Goal: Complete application form: Complete application form

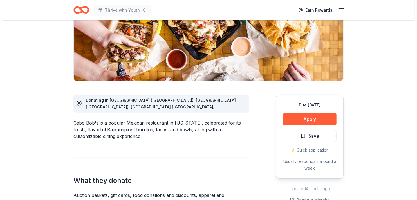
scroll to position [93, 0]
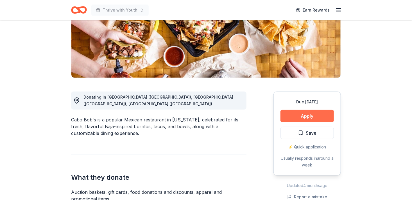
click at [293, 116] on button "Apply" at bounding box center [307, 116] width 53 height 12
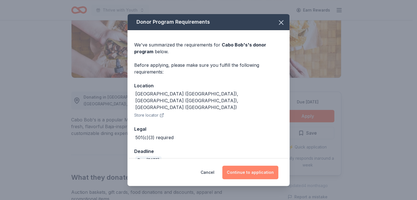
click at [251, 171] on button "Continue to application" at bounding box center [250, 172] width 56 height 14
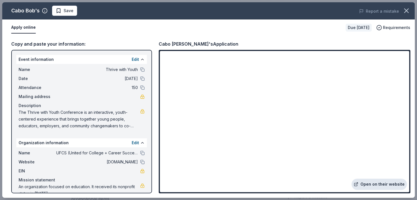
click at [383, 188] on link "Open on their website" at bounding box center [378, 183] width 55 height 11
click at [140, 70] on button at bounding box center [142, 69] width 5 height 5
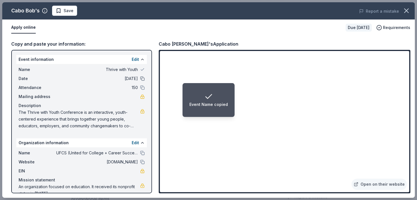
click at [140, 79] on button at bounding box center [142, 78] width 5 height 5
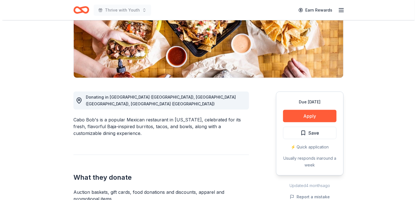
scroll to position [93, 0]
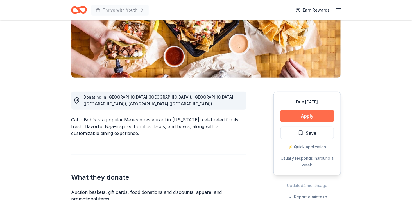
click at [304, 118] on button "Apply" at bounding box center [307, 116] width 53 height 12
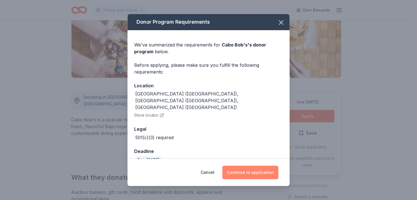
click at [260, 174] on button "Continue to application" at bounding box center [250, 172] width 56 height 14
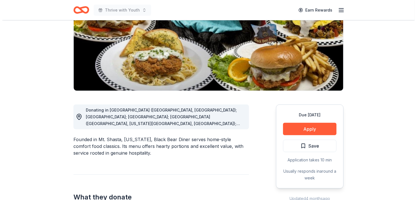
scroll to position [81, 0]
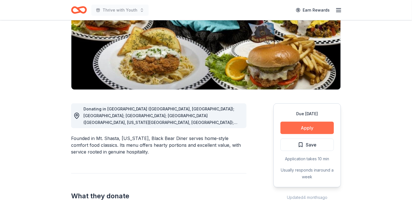
click at [303, 130] on button "Apply" at bounding box center [307, 128] width 53 height 12
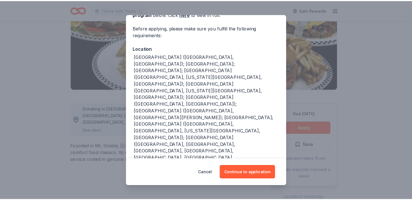
scroll to position [37, 0]
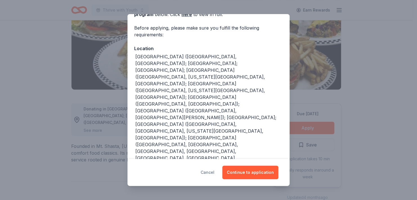
click at [206, 173] on button "Cancel" at bounding box center [208, 172] width 14 height 14
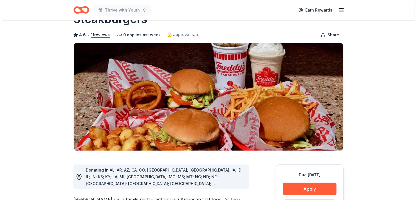
scroll to position [56, 0]
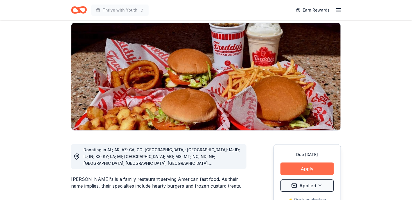
click at [299, 162] on button "Apply" at bounding box center [307, 168] width 53 height 12
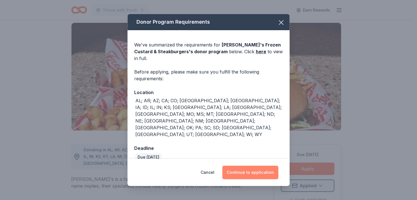
click at [251, 165] on button "Continue to application" at bounding box center [250, 172] width 56 height 14
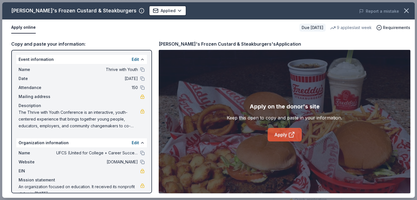
click at [283, 137] on link "Apply" at bounding box center [285, 135] width 34 height 14
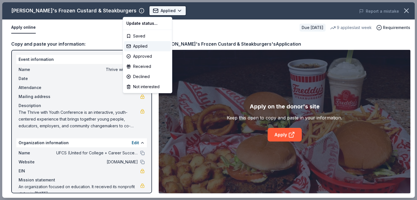
scroll to position [0, 0]
click at [136, 15] on body "Thrive with Youth Applied Apply Due in 20 days Share Freddy's Frozen Custard & …" at bounding box center [206, 100] width 412 height 200
click at [143, 48] on div "Applied" at bounding box center [147, 46] width 47 height 10
click at [132, 14] on body "Thrive with Youth Applied Apply Due in 20 days Share Freddy's Frozen Custard & …" at bounding box center [206, 100] width 412 height 200
click at [143, 42] on div "Applied" at bounding box center [147, 46] width 47 height 10
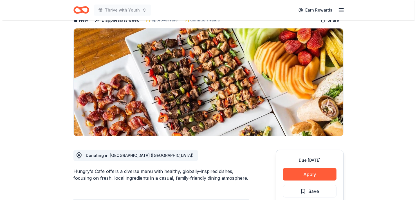
scroll to position [39, 0]
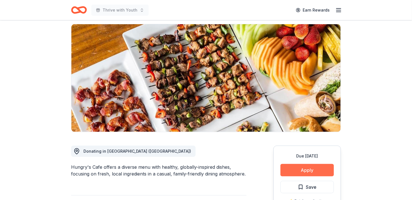
click at [327, 168] on button "Apply" at bounding box center [307, 170] width 53 height 12
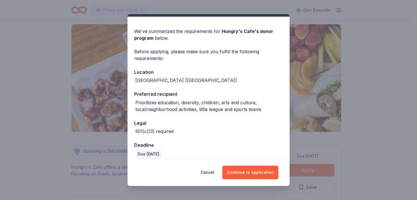
scroll to position [14, 0]
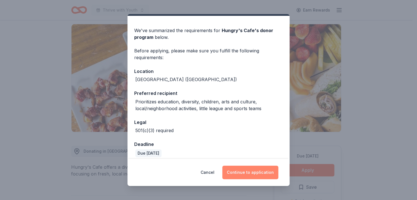
click at [263, 171] on button "Continue to application" at bounding box center [250, 172] width 56 height 14
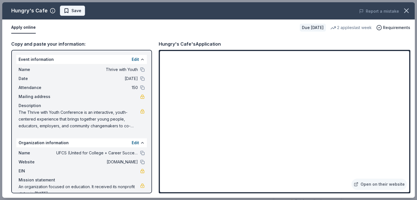
click at [73, 8] on span "Save" at bounding box center [76, 10] width 10 height 7
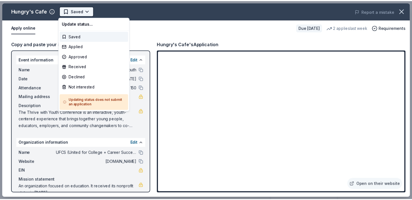
scroll to position [0, 0]
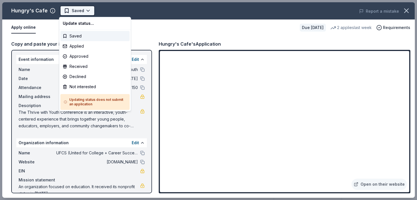
click at [76, 11] on html "Thrive with Youth Saved Apply Due [DATE] Share Hungry's Cafe New 2 applies last…" at bounding box center [208, 100] width 417 height 200
click at [83, 45] on div "Applied" at bounding box center [94, 46] width 69 height 10
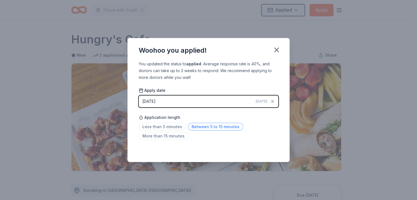
click at [218, 126] on span "Between 5 to 15 minutes" at bounding box center [215, 127] width 55 height 8
click at [274, 49] on icon "button" at bounding box center [277, 50] width 8 height 8
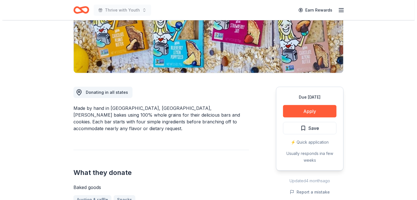
scroll to position [100, 0]
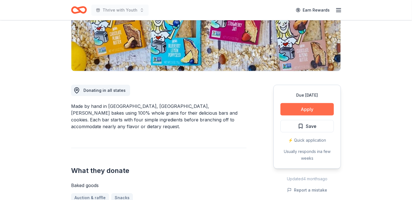
click at [313, 111] on button "Apply" at bounding box center [307, 109] width 53 height 12
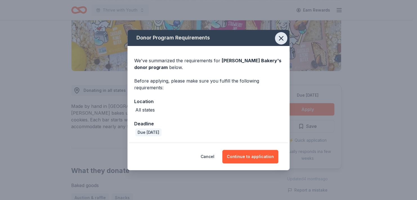
click at [283, 41] on icon "button" at bounding box center [281, 38] width 8 height 8
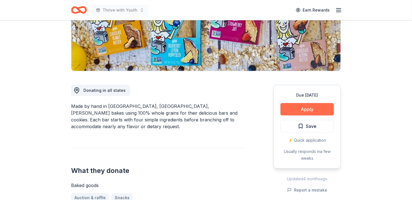
click at [300, 113] on button "Apply" at bounding box center [307, 109] width 53 height 12
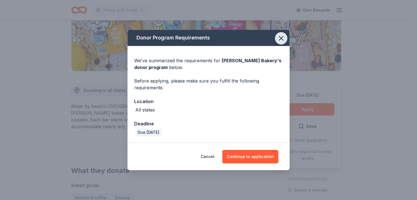
click at [284, 40] on icon "button" at bounding box center [281, 38] width 8 height 8
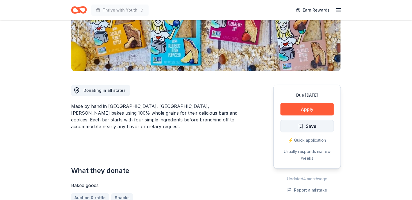
click at [309, 123] on span "Save" at bounding box center [311, 125] width 11 height 7
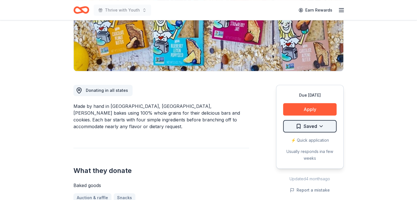
click at [310, 100] on html "Thrive with Youth Earn Rewards Due in 29 days Share Bobo's Bakery 5.0 • 3 revie…" at bounding box center [208, 0] width 417 height 200
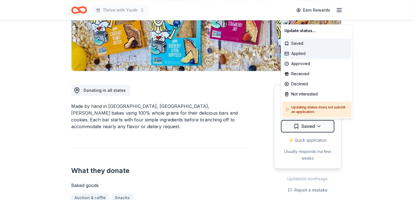
click at [303, 53] on div "Applied" at bounding box center [316, 53] width 69 height 10
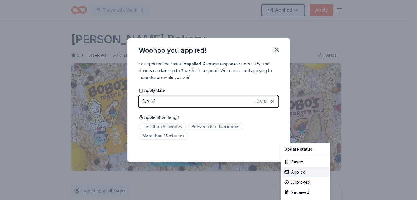
click at [219, 127] on html "Thrive with Youth Applied Apply Due in 29 days Share Bobo's Bakery 5.0 • 3 revi…" at bounding box center [208, 100] width 417 height 200
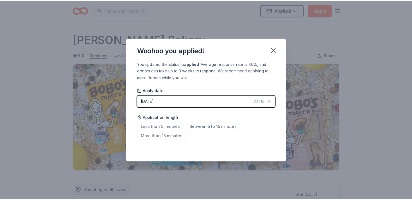
scroll to position [126, 0]
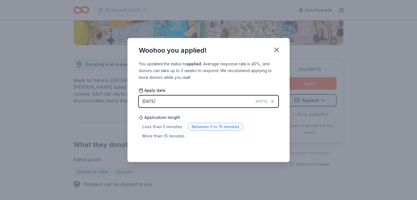
click at [227, 127] on span "Between 5 to 15 minutes" at bounding box center [215, 127] width 55 height 8
click at [280, 48] on icon "button" at bounding box center [277, 50] width 8 height 8
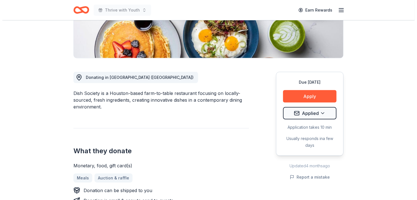
scroll to position [108, 0]
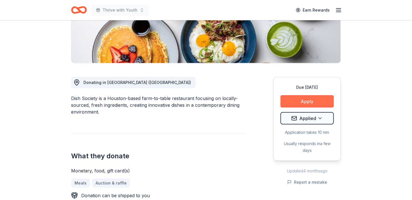
click at [293, 103] on button "Apply" at bounding box center [307, 101] width 53 height 12
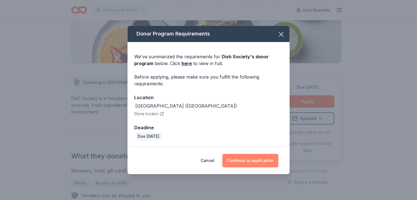
click at [269, 159] on button "Continue to application" at bounding box center [250, 161] width 56 height 14
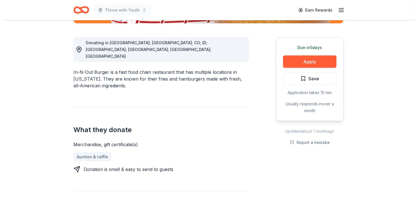
scroll to position [132, 0]
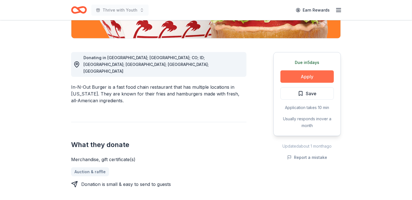
click at [325, 77] on button "Apply" at bounding box center [307, 76] width 53 height 12
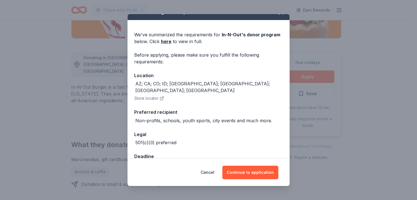
scroll to position [20, 0]
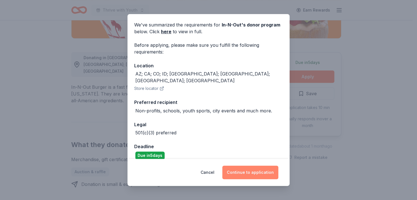
click at [246, 171] on button "Continue to application" at bounding box center [250, 172] width 56 height 14
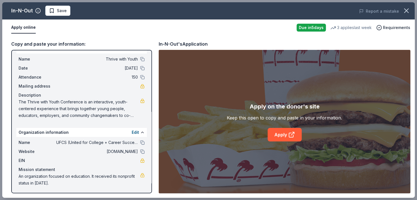
scroll to position [0, 0]
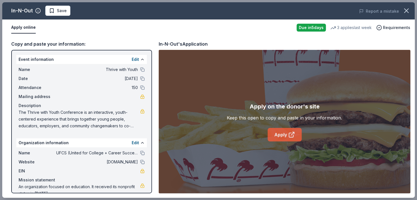
click at [290, 136] on icon at bounding box center [291, 134] width 7 height 7
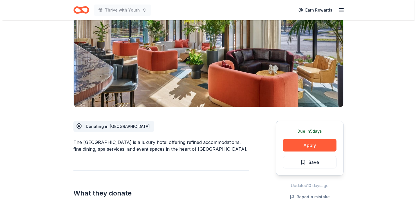
scroll to position [69, 0]
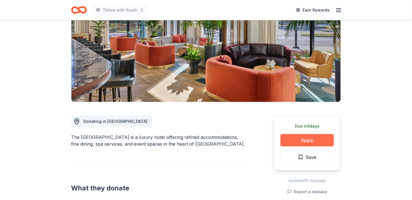
click at [315, 138] on button "Apply" at bounding box center [307, 140] width 53 height 12
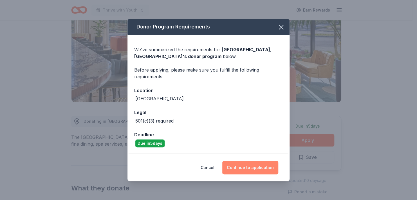
click at [250, 165] on button "Continue to application" at bounding box center [250, 168] width 56 height 14
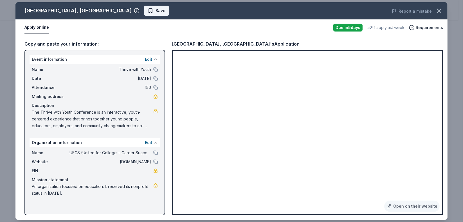
click at [156, 13] on span "Save" at bounding box center [161, 10] width 10 height 7
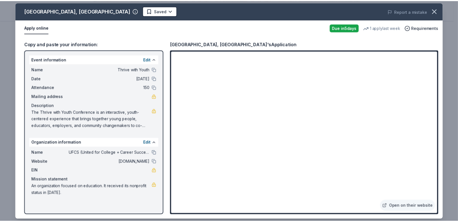
scroll to position [0, 0]
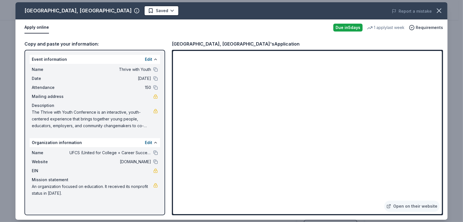
click at [121, 13] on body "Thrive with Youth Earn Rewards Due in 5 days Share Crescent Hotel, Fort Worth N…" at bounding box center [229, 111] width 459 height 222
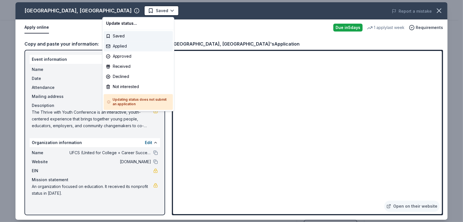
click at [131, 44] on div "Applied" at bounding box center [138, 46] width 69 height 10
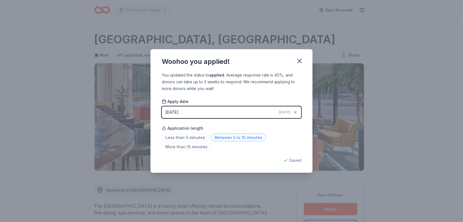
click at [235, 135] on span "Between 5 to 15 minutes" at bounding box center [238, 138] width 55 height 8
click at [299, 57] on icon "button" at bounding box center [300, 61] width 8 height 8
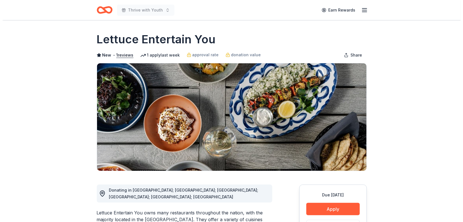
scroll to position [31, 0]
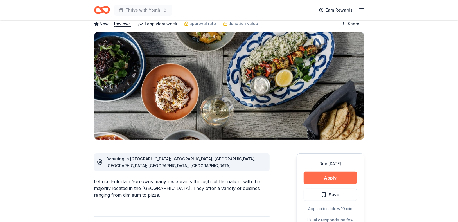
click at [310, 178] on button "Apply" at bounding box center [330, 178] width 53 height 12
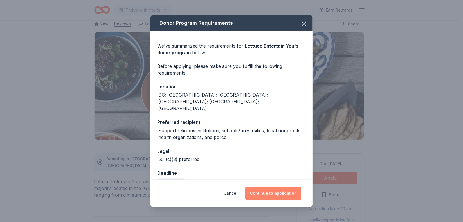
click at [273, 195] on button "Continue to application" at bounding box center [273, 193] width 56 height 14
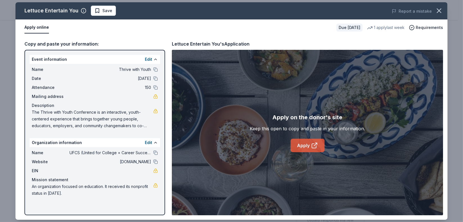
click at [317, 144] on icon at bounding box center [316, 144] width 2 height 2
click at [304, 145] on link "Apply" at bounding box center [308, 146] width 34 height 14
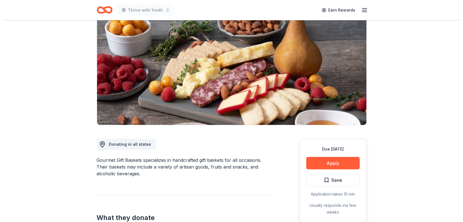
scroll to position [50, 0]
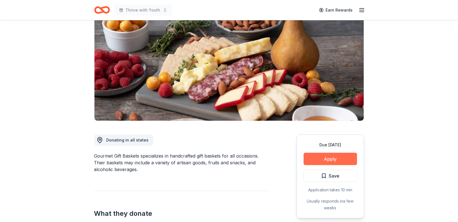
click at [339, 162] on button "Apply" at bounding box center [330, 159] width 53 height 12
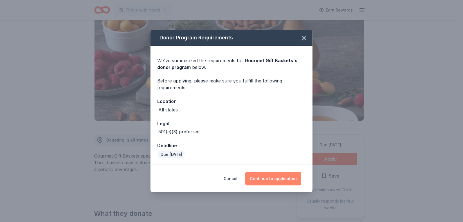
click at [265, 183] on button "Continue to application" at bounding box center [273, 179] width 56 height 14
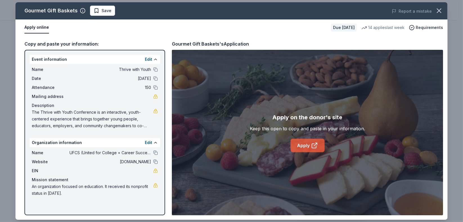
click at [310, 145] on link "Apply" at bounding box center [308, 146] width 34 height 14
click at [95, 10] on span "Save" at bounding box center [103, 10] width 18 height 7
click at [103, 12] on html "Thrive with Youth Earn Rewards Due in 43 days Share Gourmet Gift Baskets 4.4 • …" at bounding box center [231, 61] width 463 height 222
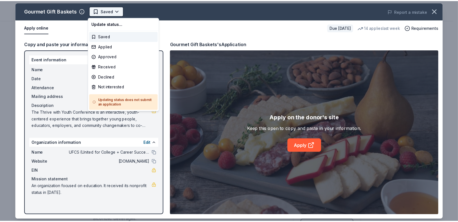
scroll to position [0, 0]
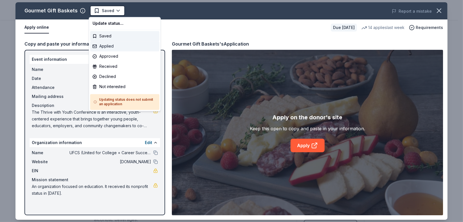
click at [117, 44] on div "Applied" at bounding box center [124, 46] width 69 height 10
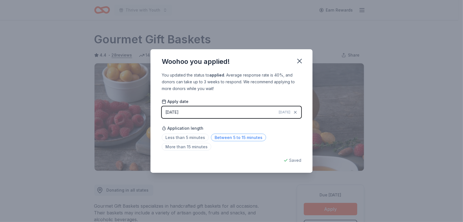
click at [251, 138] on span "Between 5 to 15 minutes" at bounding box center [238, 138] width 55 height 8
click at [296, 60] on icon "button" at bounding box center [300, 61] width 8 height 8
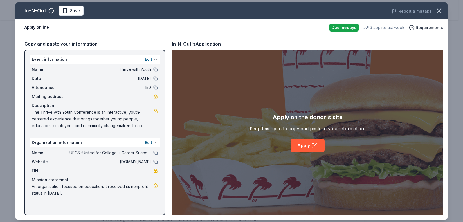
scroll to position [132, 0]
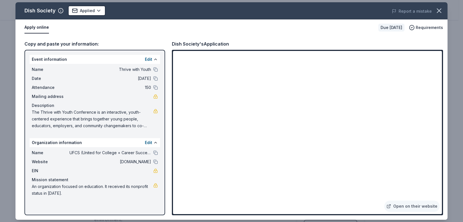
scroll to position [108, 0]
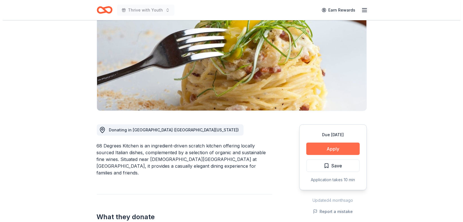
scroll to position [62, 0]
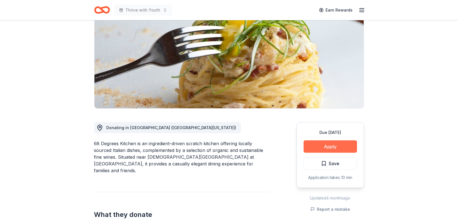
click at [319, 144] on button "Apply" at bounding box center [330, 146] width 53 height 12
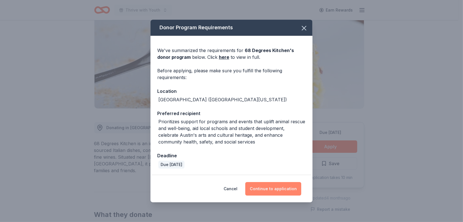
click at [277, 192] on button "Continue to application" at bounding box center [273, 189] width 56 height 14
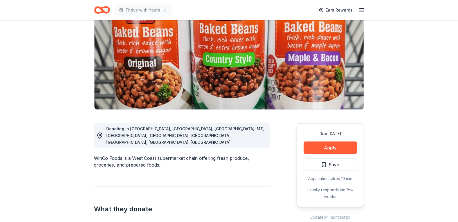
scroll to position [94, 0]
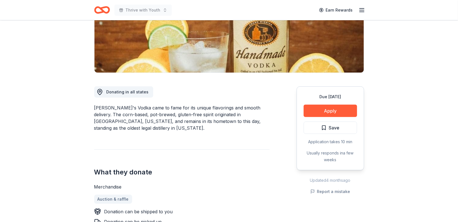
scroll to position [94, 0]
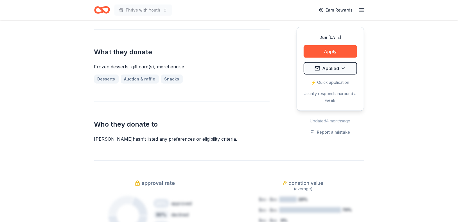
scroll to position [218, 0]
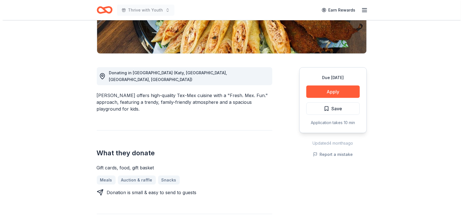
scroll to position [112, 0]
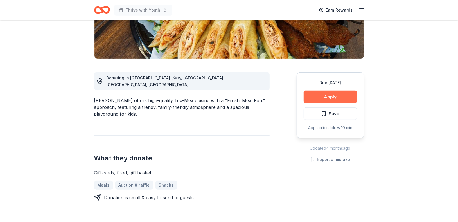
click at [342, 98] on button "Apply" at bounding box center [330, 97] width 53 height 12
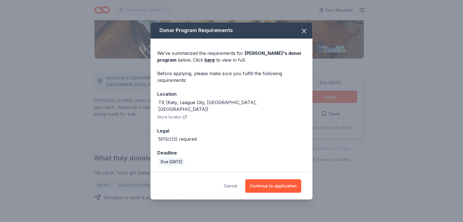
click at [236, 181] on button "Cancel" at bounding box center [231, 186] width 14 height 14
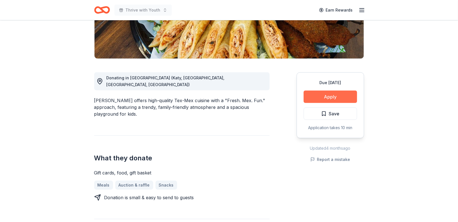
click at [311, 93] on button "Apply" at bounding box center [330, 97] width 53 height 12
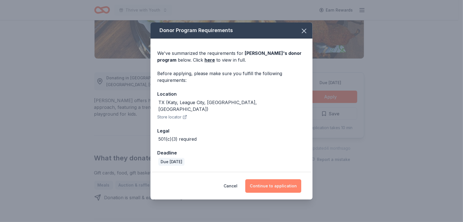
click at [276, 187] on button "Continue to application" at bounding box center [273, 186] width 56 height 14
